Goal: Transaction & Acquisition: Purchase product/service

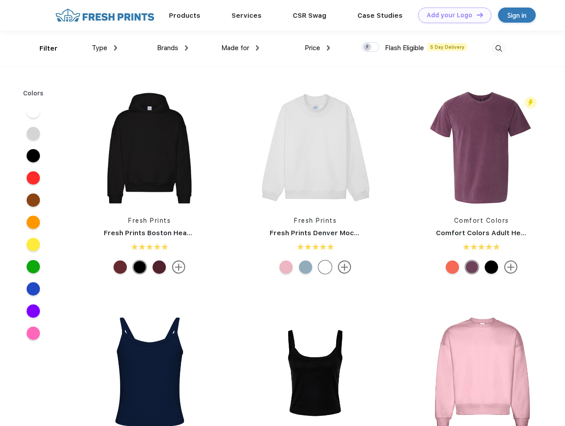
click at [452, 15] on link "Add your Logo Design Tool" at bounding box center [455, 16] width 73 height 16
click at [0, 0] on div "Design Tool" at bounding box center [0, 0] width 0 height 0
click at [476, 15] on link "Add your Logo Design Tool" at bounding box center [455, 16] width 73 height 16
click at [43, 48] on div "Filter" at bounding box center [49, 48] width 18 height 10
click at [105, 48] on span "Type" at bounding box center [100, 48] width 16 height 8
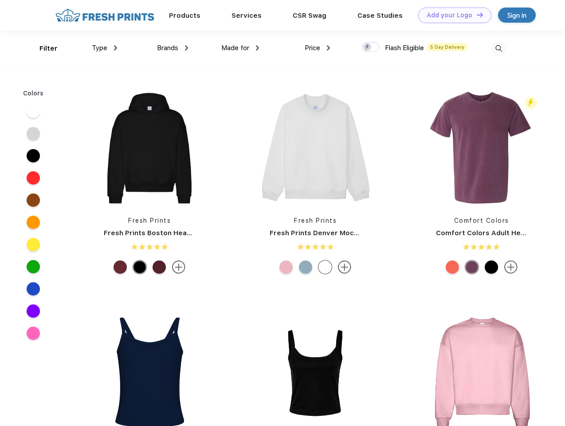
click at [173, 48] on span "Brands" at bounding box center [167, 48] width 21 height 8
click at [241, 48] on span "Made for" at bounding box center [235, 48] width 28 height 8
click at [318, 48] on span "Price" at bounding box center [313, 48] width 16 height 8
click at [371, 47] on div at bounding box center [370, 47] width 17 height 10
click at [368, 47] on input "checkbox" at bounding box center [365, 45] width 6 height 6
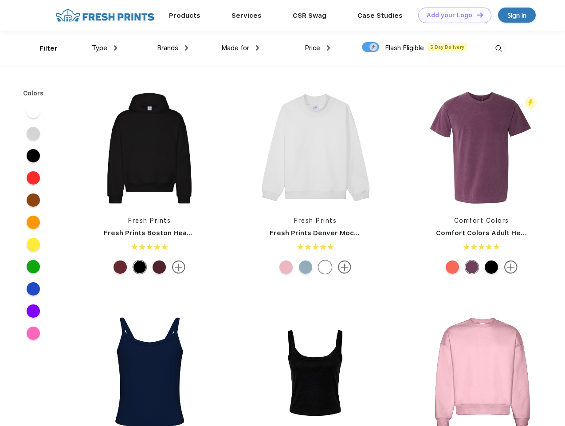
click at [499, 48] on img at bounding box center [499, 48] width 15 height 15
